Goal: Information Seeking & Learning: Learn about a topic

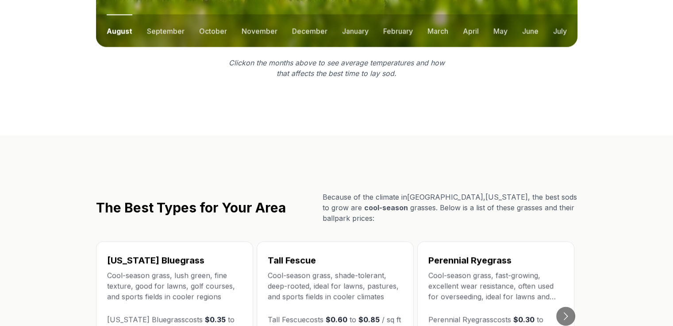
scroll to position [1419, 0]
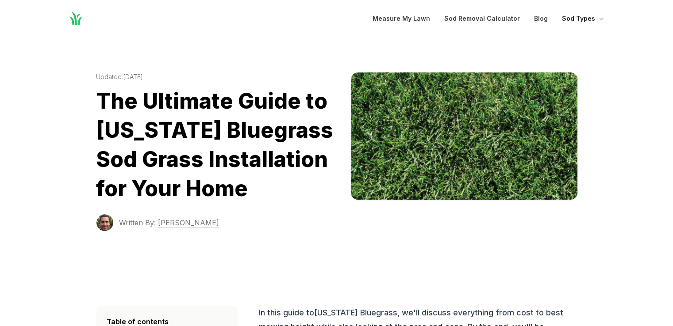
click at [574, 17] on button "Sod Types" at bounding box center [584, 18] width 44 height 11
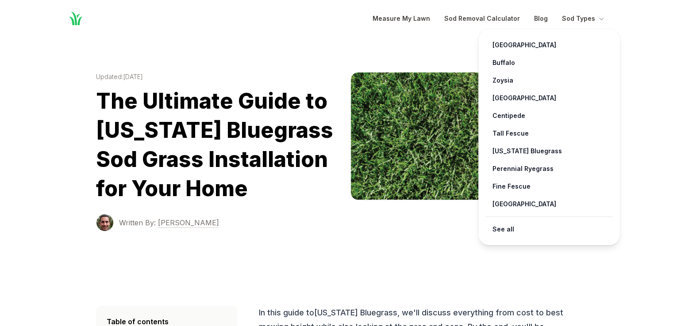
click at [318, 24] on div "Home" at bounding box center [220, 19] width 305 height 16
